Goal: Task Accomplishment & Management: Use online tool/utility

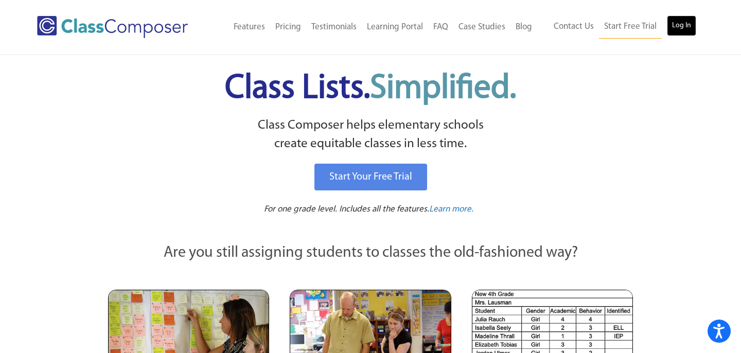
click at [679, 29] on link "Log In" at bounding box center [681, 25] width 29 height 21
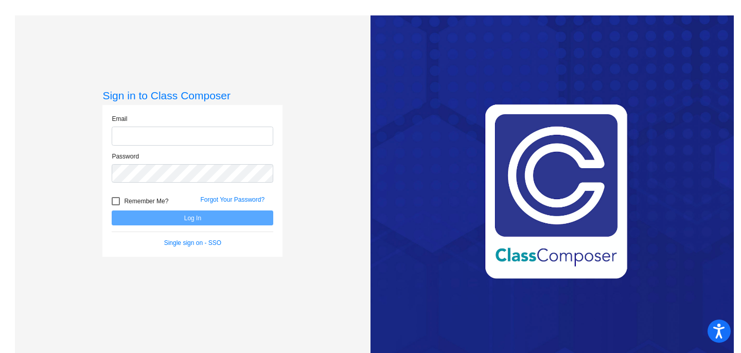
type input "skraft@lasd.net"
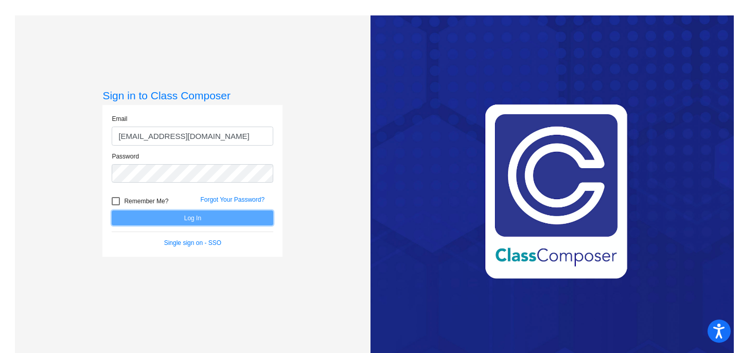
click at [166, 218] on button "Log In" at bounding box center [193, 218] width 162 height 15
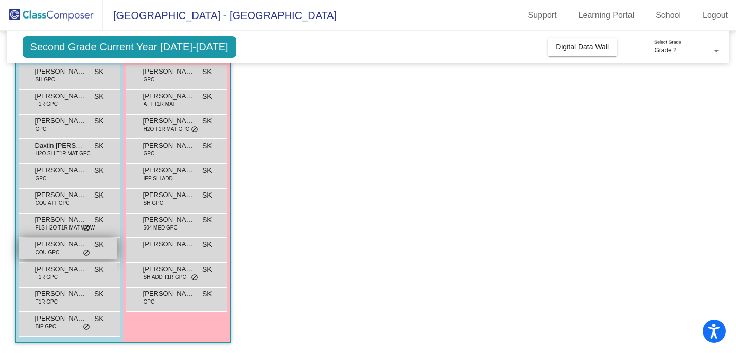
click at [62, 247] on span "Howie Kirwin" at bounding box center [60, 244] width 51 height 10
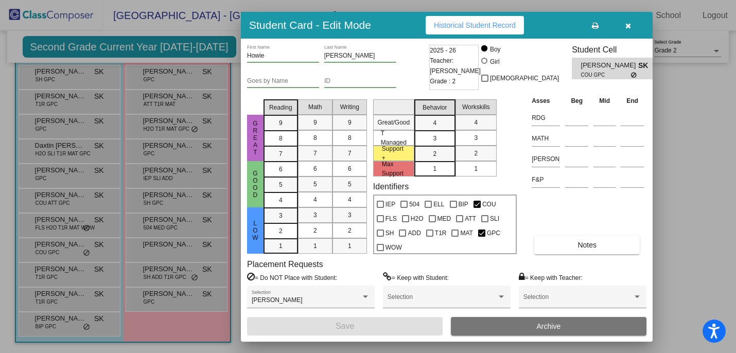
click at [628, 26] on icon "button" at bounding box center [629, 25] width 6 height 7
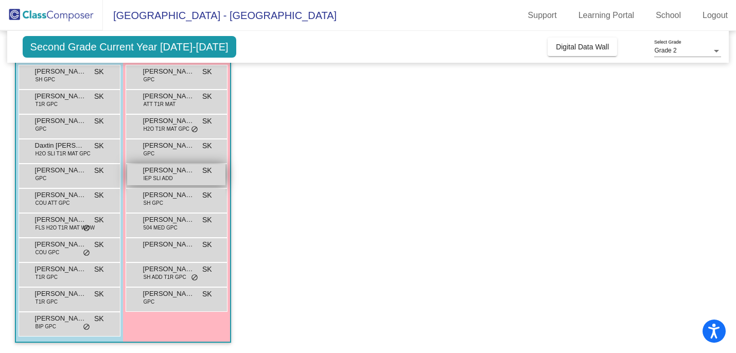
click at [174, 178] on div "Brinley Richards IEP SLI ADD SK lock do_not_disturb_alt" at bounding box center [176, 174] width 98 height 21
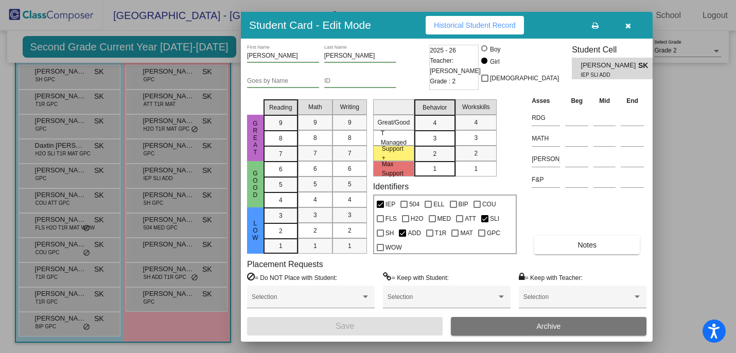
click at [629, 25] on icon "button" at bounding box center [629, 25] width 6 height 7
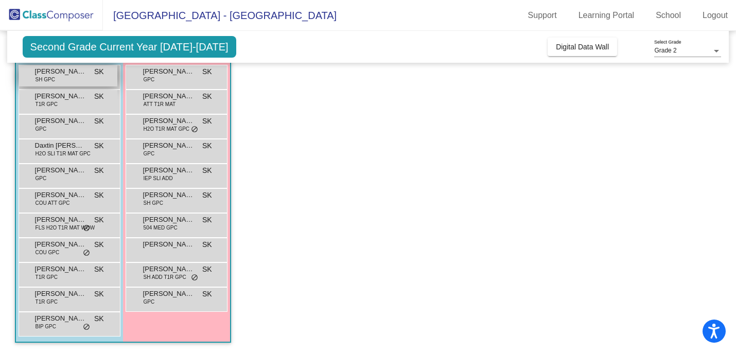
click at [58, 80] on div "Blaise Venglar SH GPC SK lock do_not_disturb_alt" at bounding box center [68, 75] width 98 height 21
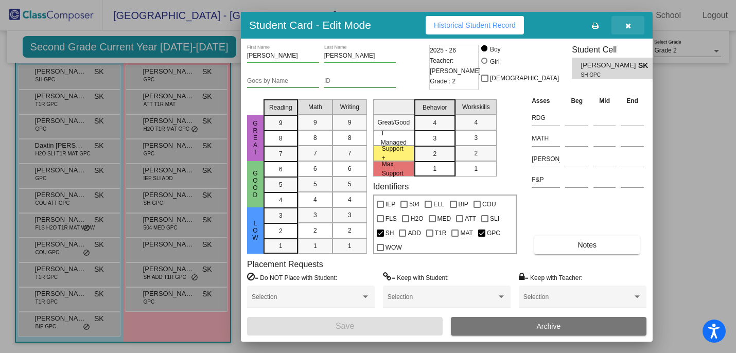
click at [629, 24] on icon "button" at bounding box center [629, 25] width 6 height 7
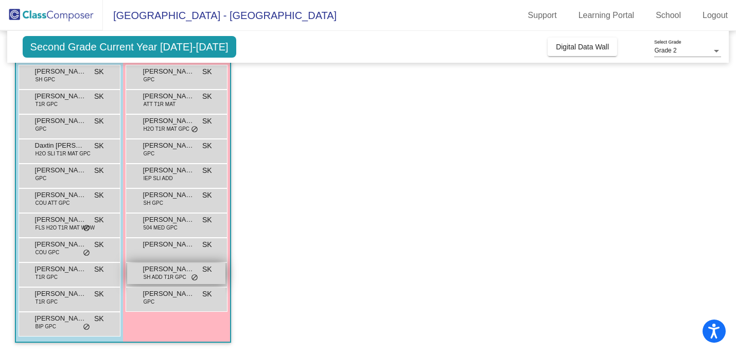
click at [160, 274] on span "SH ADD T1R GPC" at bounding box center [165, 277] width 43 height 8
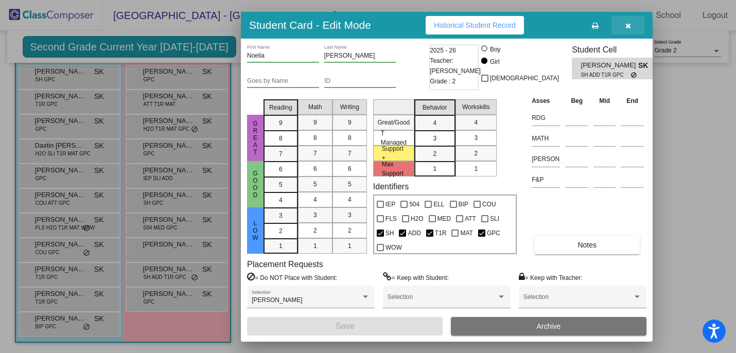
click at [629, 27] on icon "button" at bounding box center [629, 25] width 6 height 7
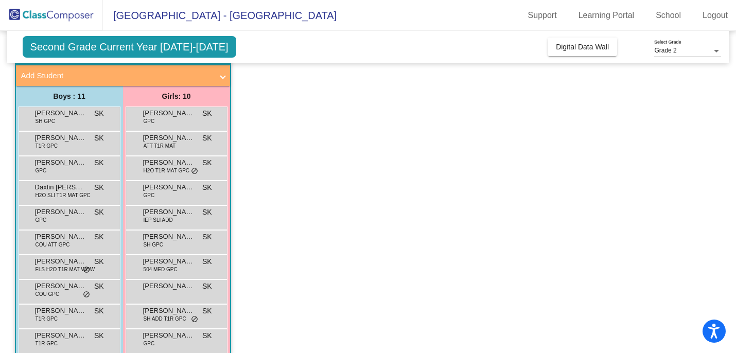
scroll to position [58, 0]
